Goal: Participate in discussion

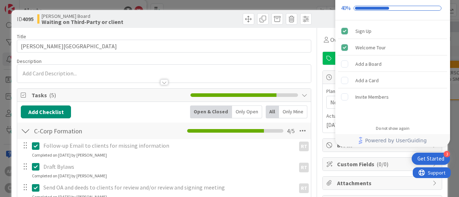
click at [211, 20] on div at bounding box center [238, 18] width 145 height 11
drag, startPoint x: 415, startPoint y: 76, endPoint x: 452, endPoint y: 61, distance: 40.3
click at [452, 61] on div "ID 4095 [PERSON_NAME] Board Waiting on Third-Party or client Title 11 / 128 [PE…" at bounding box center [229, 98] width 459 height 197
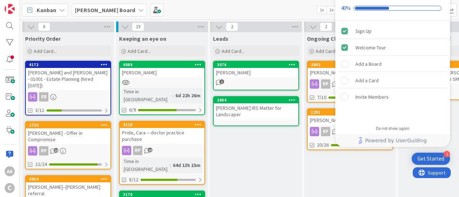
click at [90, 10] on b "[PERSON_NAME] Board" at bounding box center [105, 9] width 60 height 7
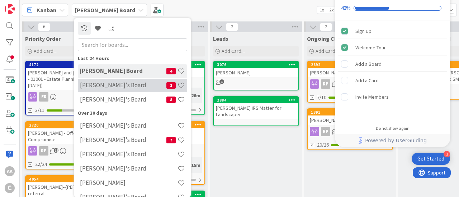
click at [87, 84] on h4 "[PERSON_NAME]'s Board" at bounding box center [123, 85] width 86 height 7
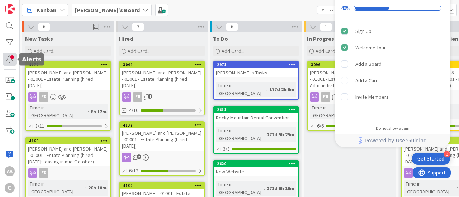
click at [8, 58] on div at bounding box center [10, 59] width 14 height 13
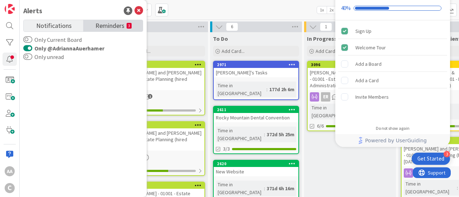
click at [107, 23] on span "Reminders" at bounding box center [109, 25] width 29 height 10
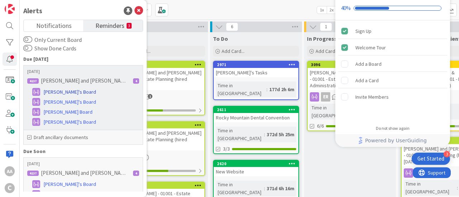
click at [58, 90] on span "[PERSON_NAME]'s Board" at bounding box center [70, 93] width 52 height 8
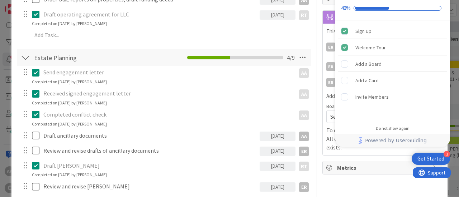
scroll to position [189, 0]
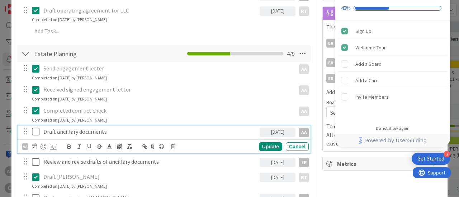
click at [37, 130] on icon at bounding box center [36, 132] width 8 height 9
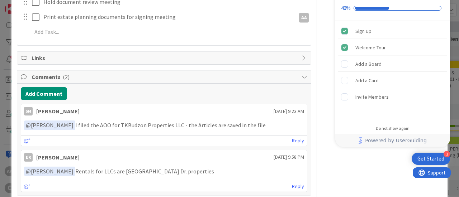
scroll to position [393, 0]
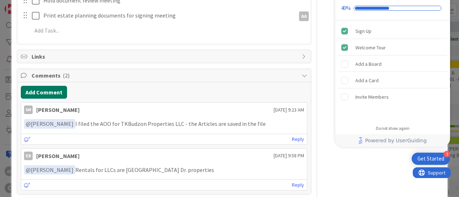
click at [39, 91] on button "Add Comment" at bounding box center [44, 92] width 46 height 13
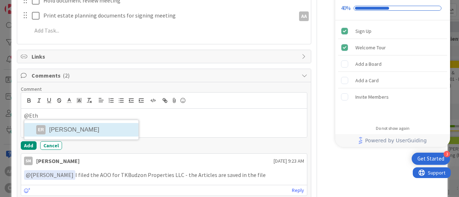
click at [52, 128] on li "ER [PERSON_NAME]" at bounding box center [81, 130] width 114 height 14
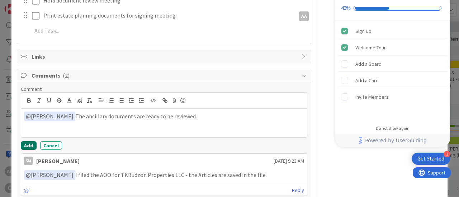
click at [24, 144] on button "Add" at bounding box center [29, 146] width 16 height 9
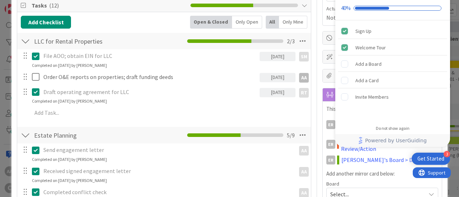
scroll to position [109, 0]
